Goal: Check status: Check status

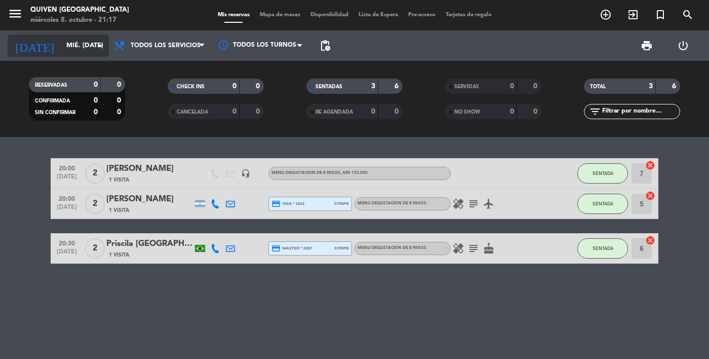
click at [76, 48] on input "mié. [DATE]" at bounding box center [104, 45] width 87 height 18
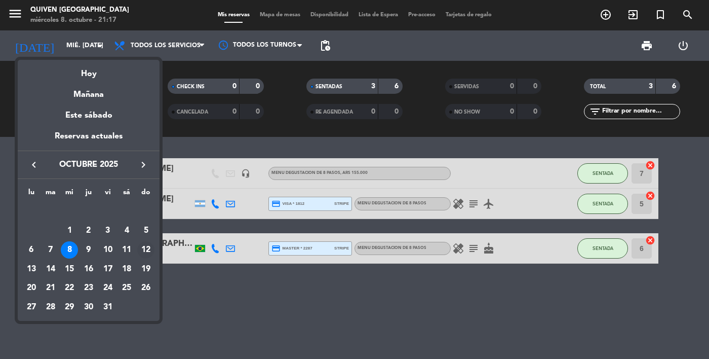
click at [150, 249] on div "12" at bounding box center [145, 249] width 17 height 17
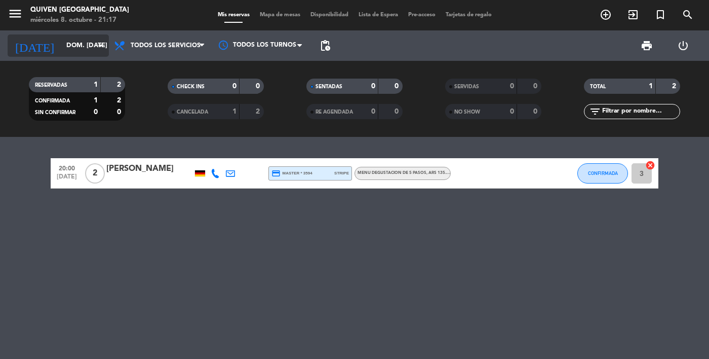
click at [83, 44] on input "dom. [DATE]" at bounding box center [104, 45] width 87 height 18
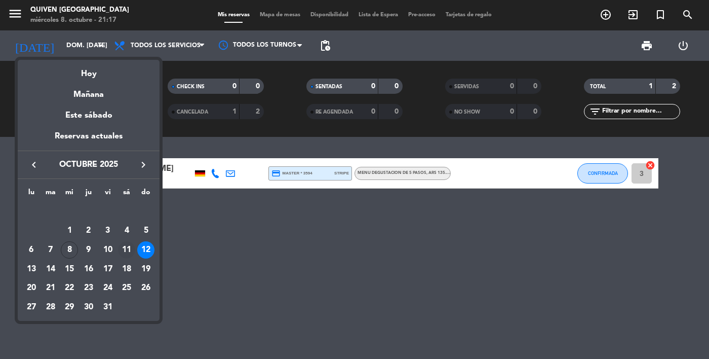
click at [129, 248] on div "11" at bounding box center [126, 249] width 17 height 17
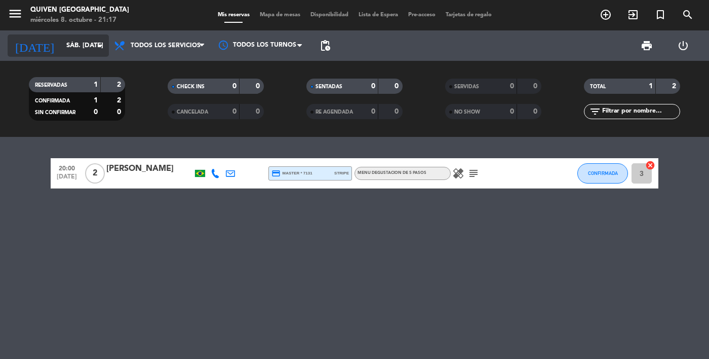
click at [78, 54] on input "sáb. [DATE]" at bounding box center [104, 45] width 87 height 18
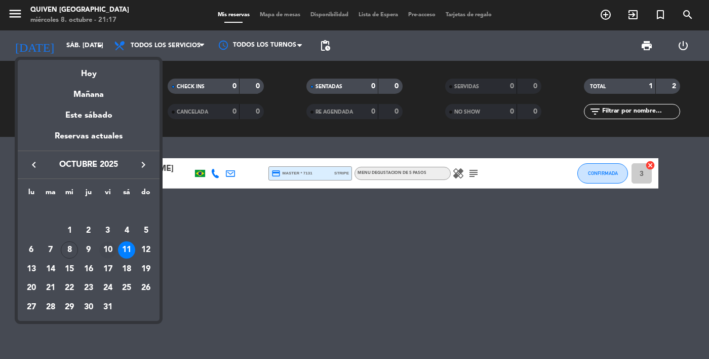
click at [114, 248] on div "10" at bounding box center [107, 249] width 17 height 17
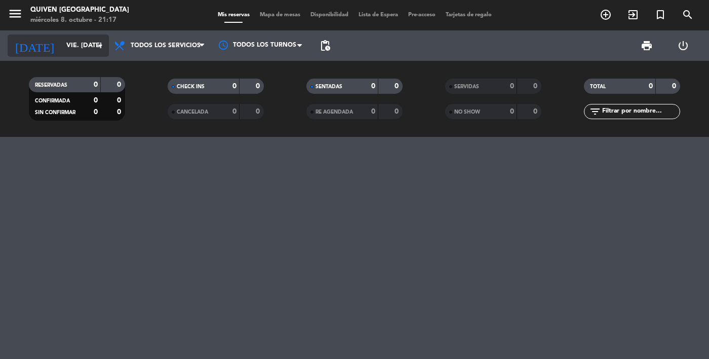
click at [68, 53] on input "vie. [DATE]" at bounding box center [104, 45] width 87 height 18
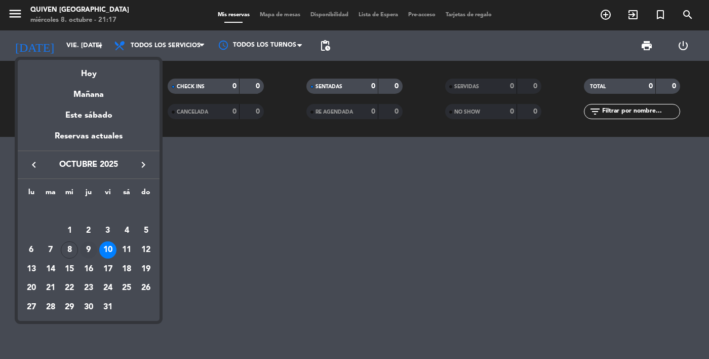
click at [92, 252] on div "9" at bounding box center [88, 249] width 17 height 17
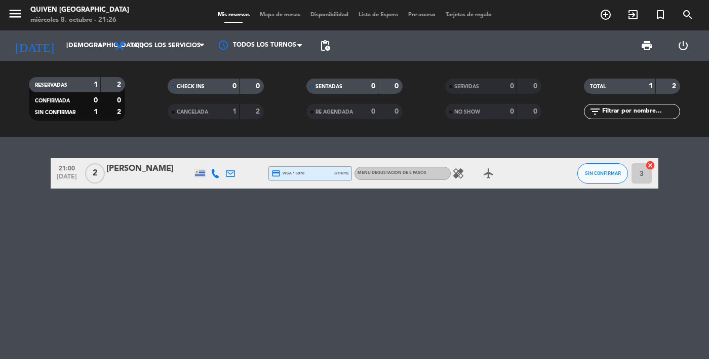
click at [9, 20] on icon "menu" at bounding box center [15, 13] width 15 height 15
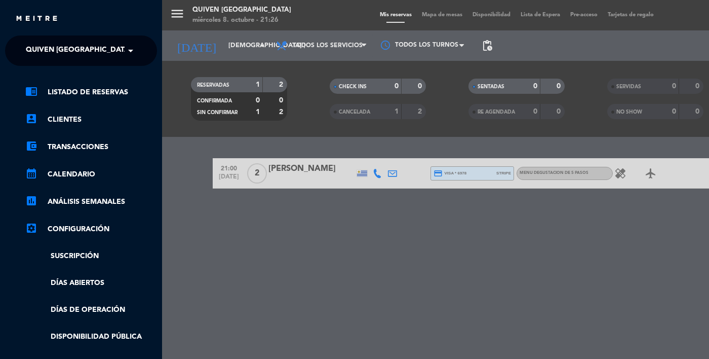
click at [118, 54] on span "Quiven [GEOGRAPHIC_DATA]" at bounding box center [78, 50] width 105 height 21
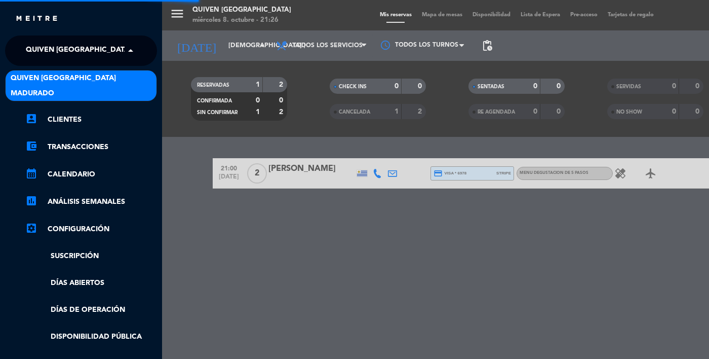
click at [102, 93] on div "Madurado" at bounding box center [81, 93] width 151 height 15
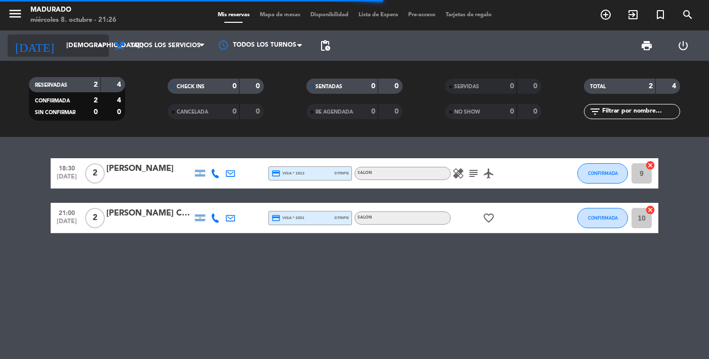
click at [80, 51] on input "[DEMOGRAPHIC_DATA] [DATE]" at bounding box center [104, 45] width 87 height 18
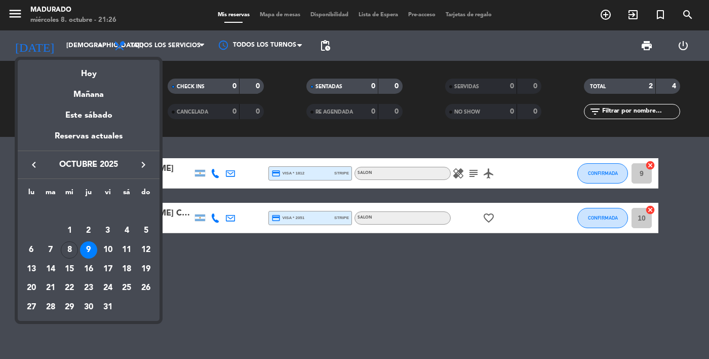
click at [209, 257] on div at bounding box center [354, 179] width 709 height 359
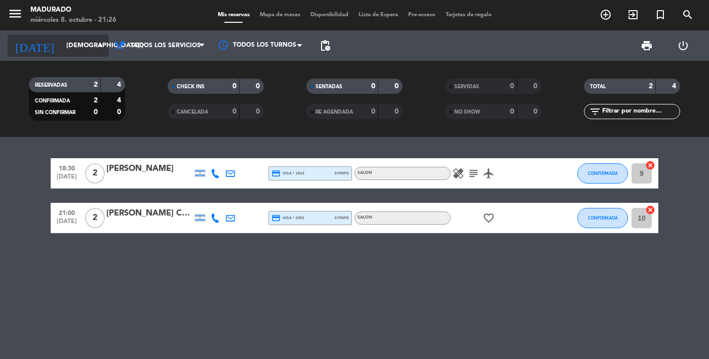
click at [74, 46] on input "[DEMOGRAPHIC_DATA] [DATE]" at bounding box center [104, 45] width 87 height 18
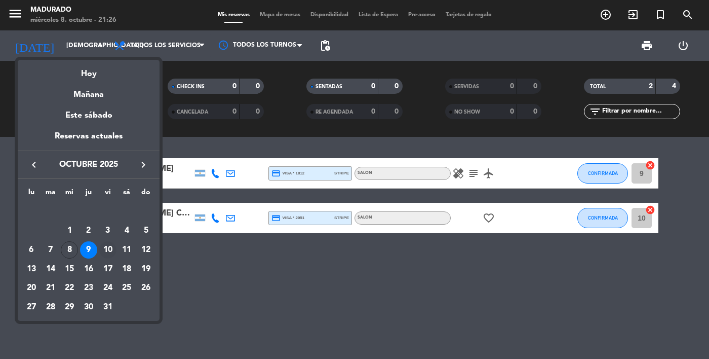
click at [112, 259] on td "10" at bounding box center [107, 249] width 19 height 19
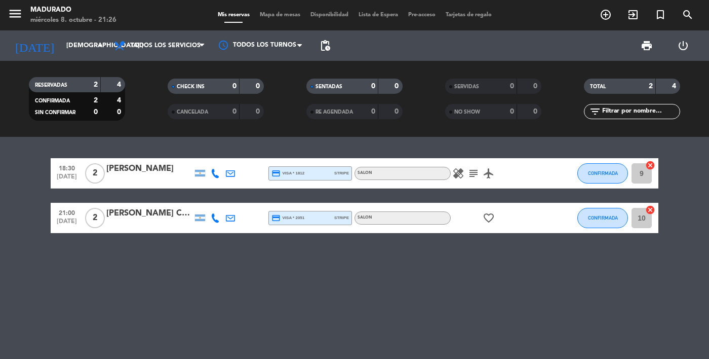
type input "vie. [DATE]"
